Goal: Information Seeking & Learning: Learn about a topic

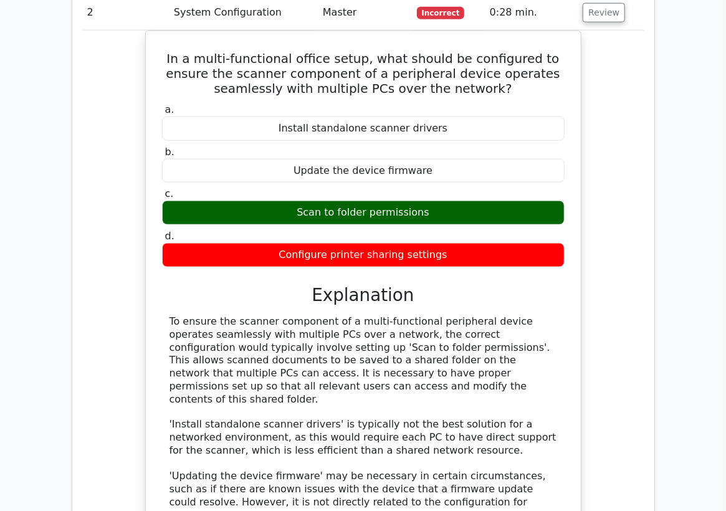
click at [105, 297] on div "In a multi-functional office setup, what should be configured to ensure the sca…" at bounding box center [363, 336] width 562 height 610
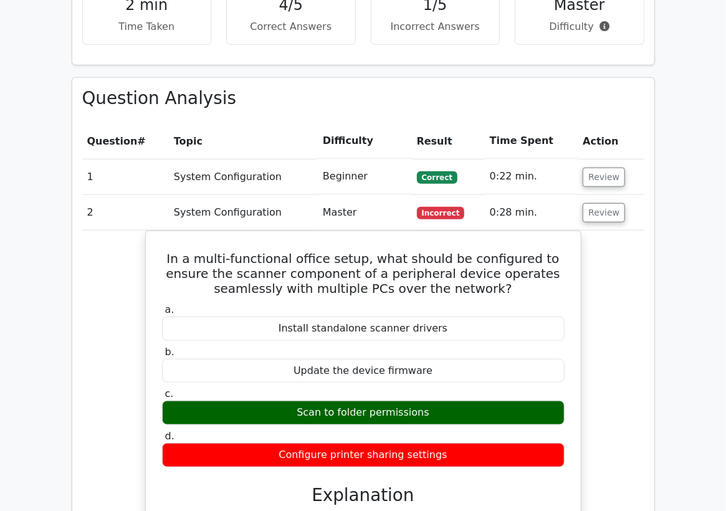
scroll to position [469, 0]
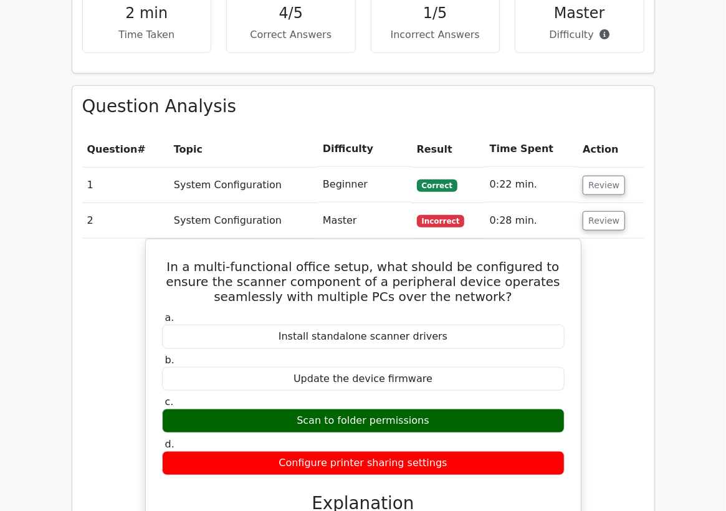
click at [143, 221] on td "2" at bounding box center [125, 221] width 87 height 36
click at [593, 223] on button "Review" at bounding box center [604, 220] width 42 height 19
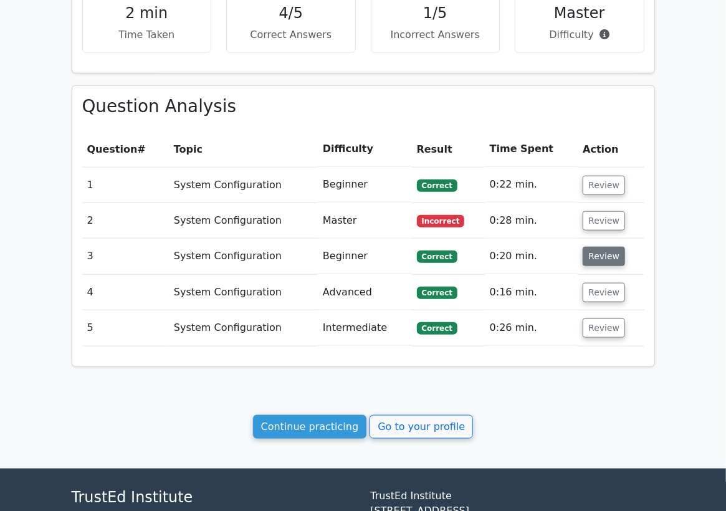
click at [602, 256] on button "Review" at bounding box center [604, 256] width 42 height 19
click at [598, 257] on button "Review" at bounding box center [604, 256] width 42 height 19
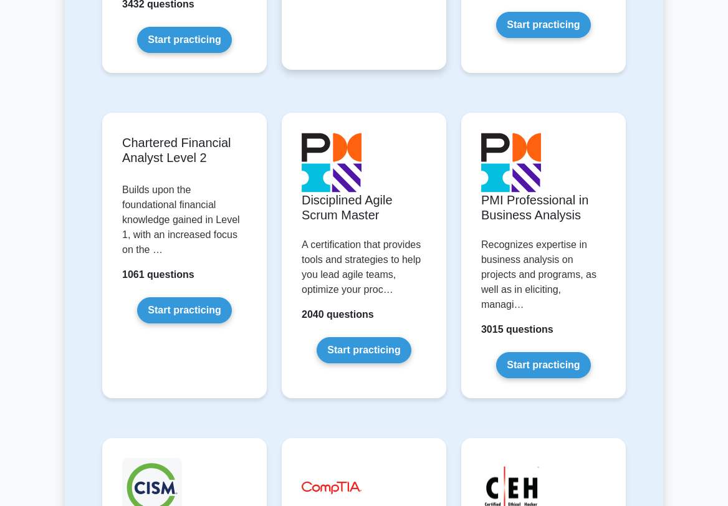
scroll to position [2009, 0]
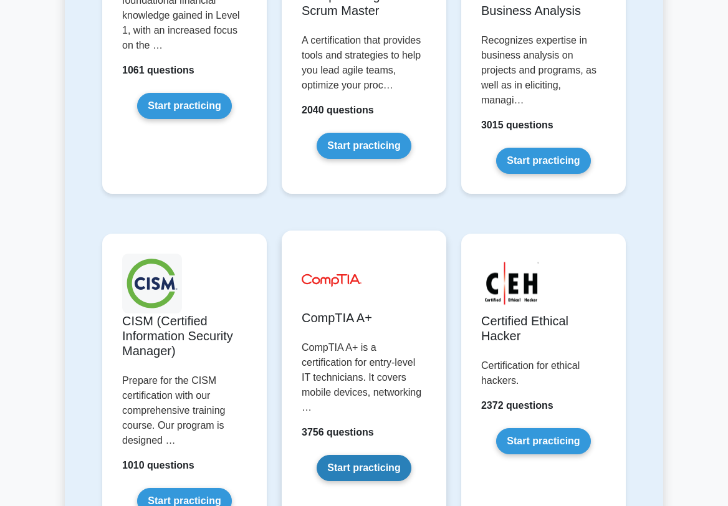
click at [388, 455] on link "Start practicing" at bounding box center [364, 468] width 94 height 26
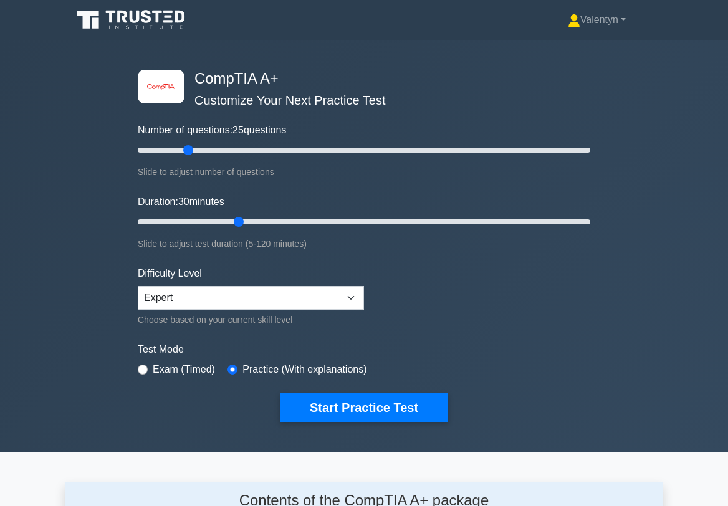
scroll to position [1666, 0]
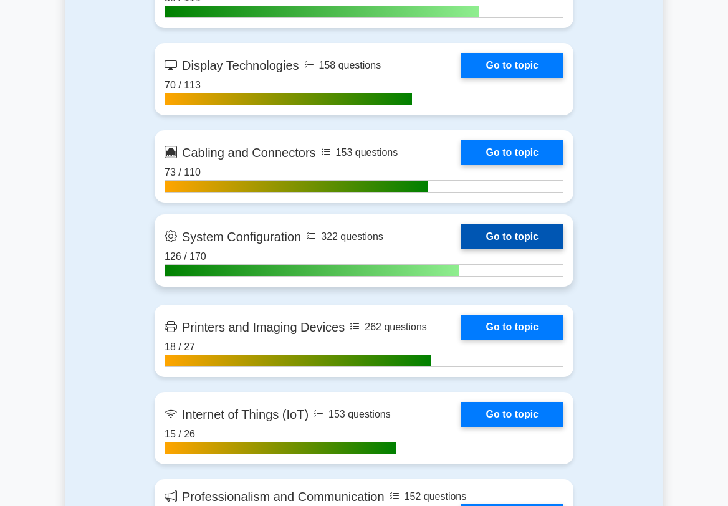
click at [540, 249] on link "Go to topic" at bounding box center [512, 236] width 102 height 25
